Goal: Task Accomplishment & Management: Use online tool/utility

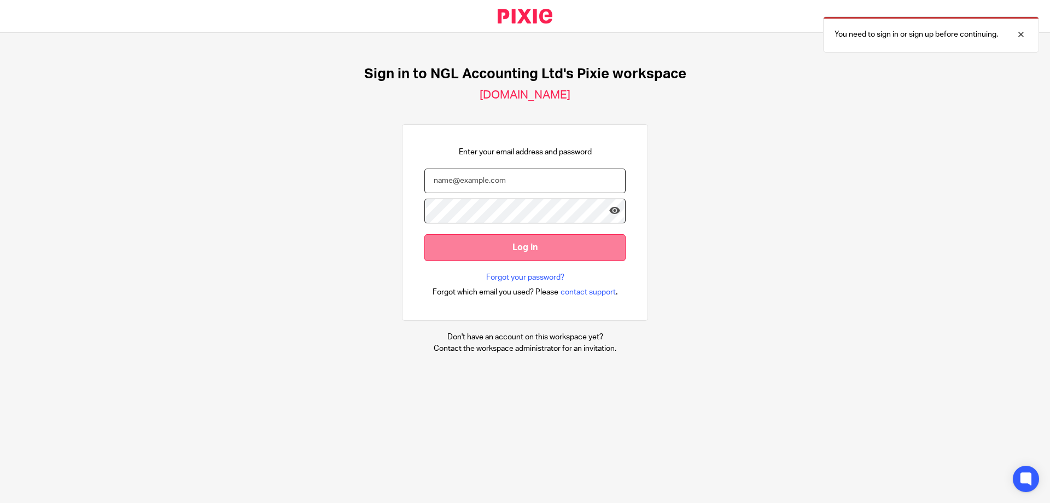
type input "jaclyn@nglaccounting.co.uk"
click at [533, 251] on input "Log in" at bounding box center [524, 247] width 201 height 27
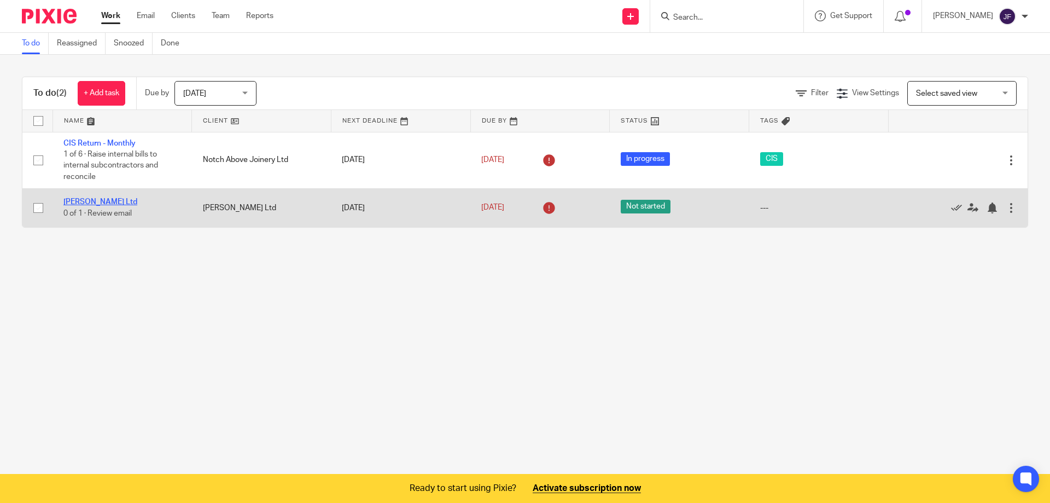
click at [125, 201] on link "[PERSON_NAME] Ltd" at bounding box center [100, 202] width 74 height 8
